Goal: Information Seeking & Learning: Learn about a topic

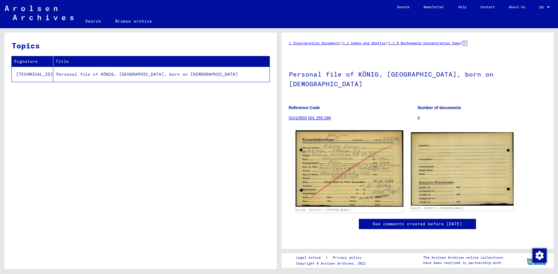
click at [316, 208] on link "DocID: 6321574 ([PERSON_NAME])" at bounding box center [323, 210] width 55 height 4
click at [318, 207] on div "DocID: 6321574 ([PERSON_NAME])" at bounding box center [348, 209] width 107 height 5
click at [332, 163] on img at bounding box center [348, 168] width 107 height 76
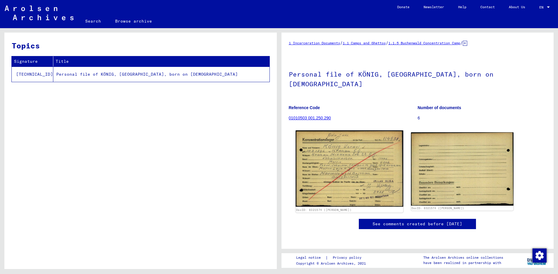
click at [332, 163] on img at bounding box center [348, 168] width 107 height 76
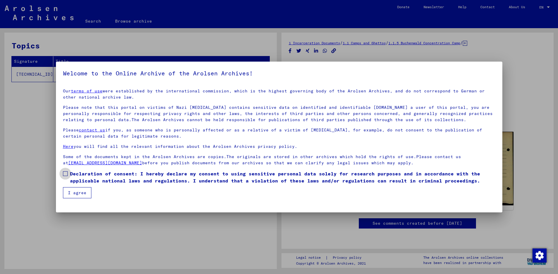
click at [65, 172] on span at bounding box center [65, 173] width 5 height 5
click at [82, 194] on button "I agree" at bounding box center [77, 192] width 28 height 11
